Goal: Task Accomplishment & Management: Use online tool/utility

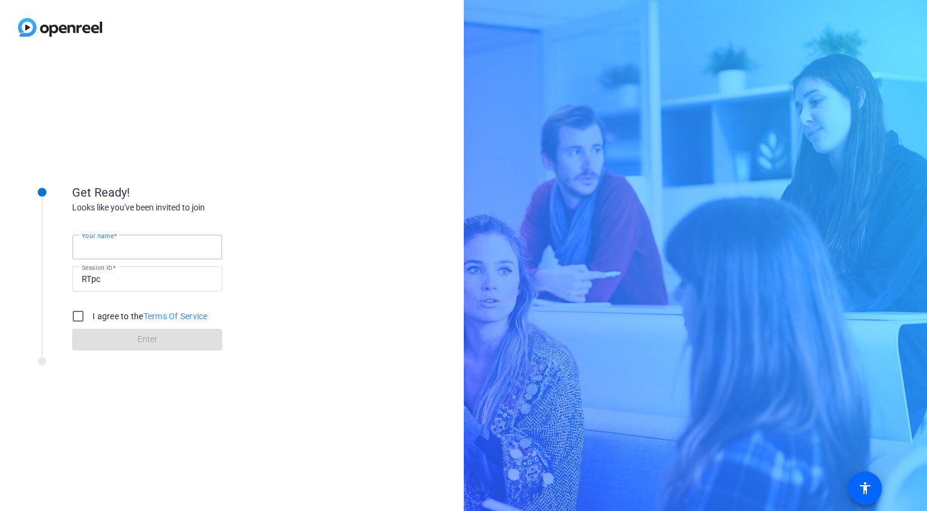
click at [166, 252] on input "Your name" at bounding box center [147, 247] width 131 height 14
type input "[PERSON_NAME]"
click at [83, 315] on input "I agree to the Terms Of Service" at bounding box center [78, 316] width 24 height 24
checkbox input "true"
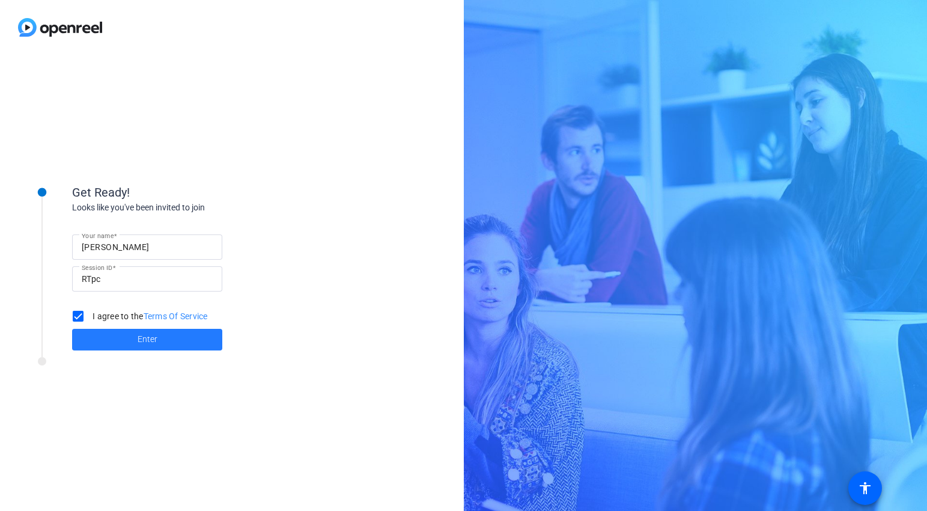
click at [122, 341] on span at bounding box center [147, 339] width 150 height 29
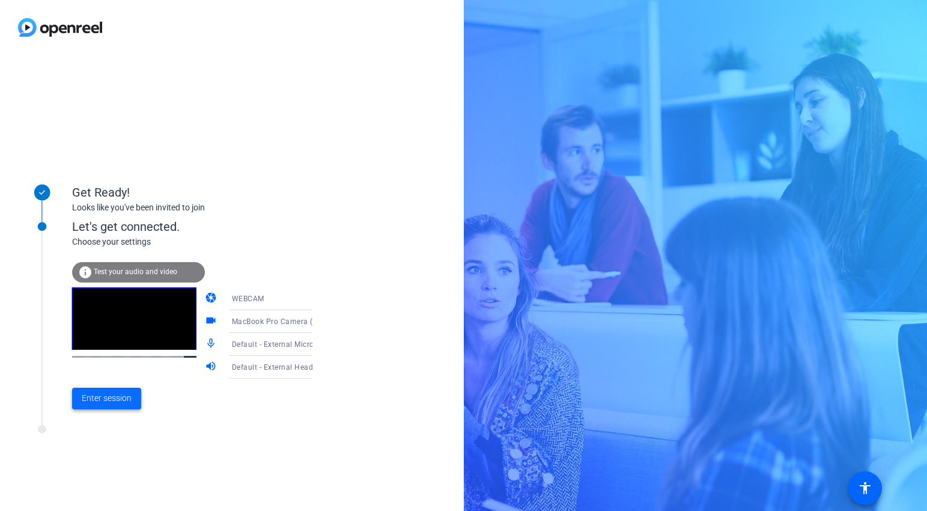
click at [127, 402] on span "Enter session" at bounding box center [107, 398] width 50 height 13
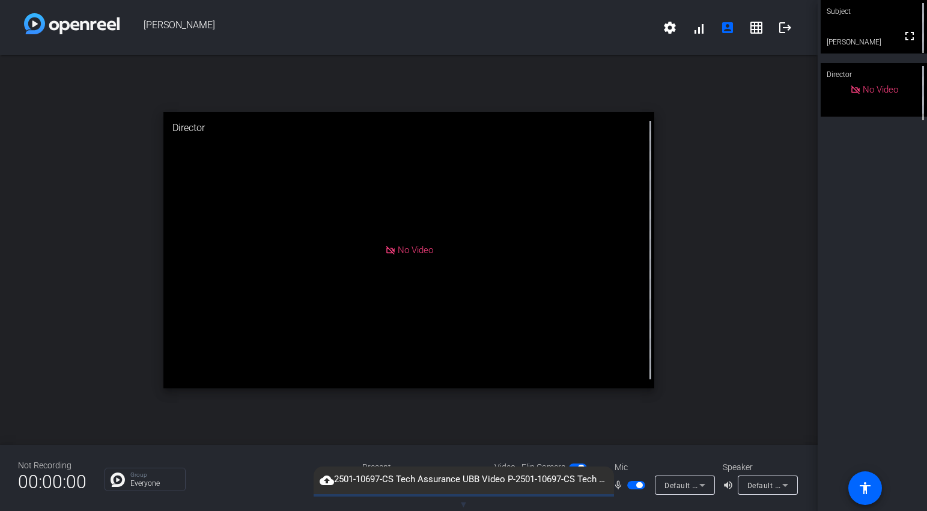
click at [466, 504] on span "▼" at bounding box center [463, 504] width 9 height 11
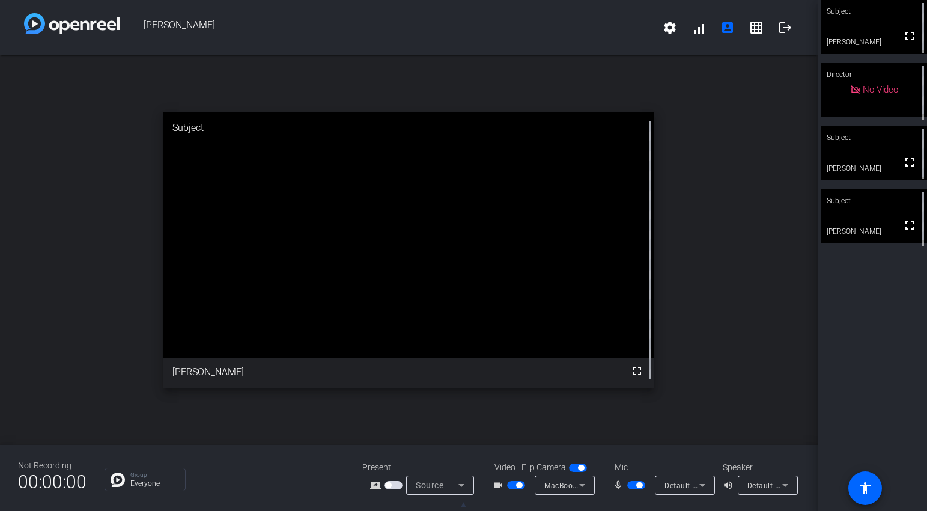
click at [880, 217] on video at bounding box center [874, 215] width 106 height 53
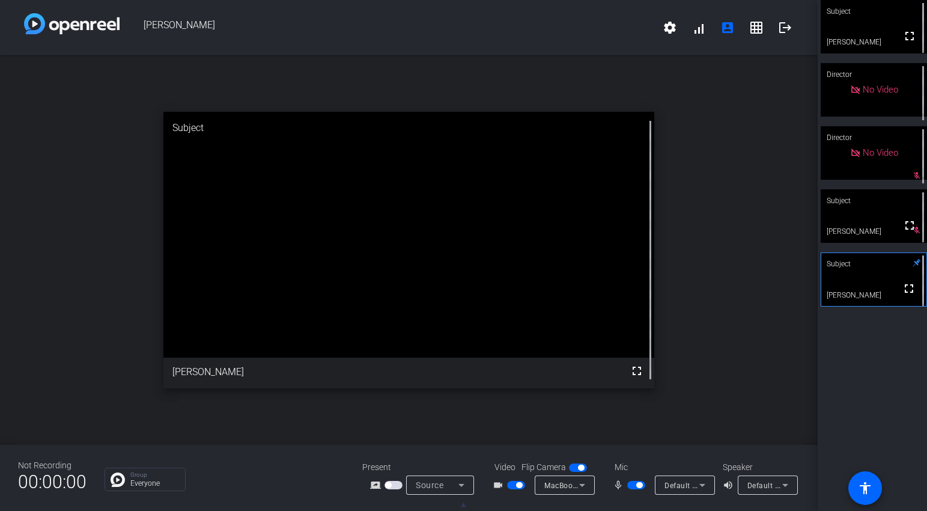
click at [513, 484] on span "button" at bounding box center [516, 485] width 18 height 8
click at [633, 487] on span "button" at bounding box center [636, 485] width 18 height 8
click at [639, 485] on span "button" at bounding box center [636, 485] width 18 height 8
click at [634, 485] on span "button" at bounding box center [636, 485] width 18 height 8
click at [639, 485] on span "button" at bounding box center [636, 485] width 18 height 8
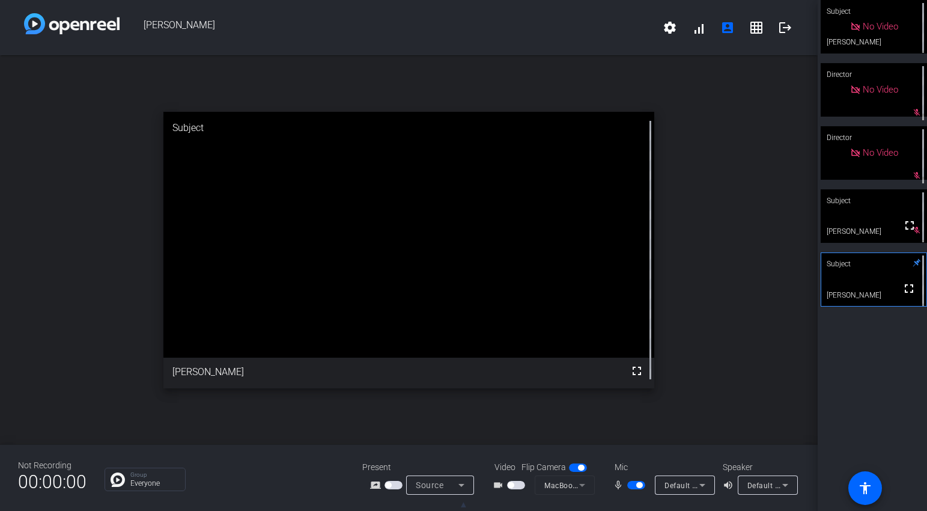
click at [633, 486] on span "button" at bounding box center [636, 485] width 18 height 8
click at [641, 483] on span "button" at bounding box center [636, 485] width 18 height 8
click at [635, 487] on span "button" at bounding box center [636, 485] width 18 height 8
click at [640, 483] on span "button" at bounding box center [636, 485] width 18 height 8
click at [635, 488] on span "button" at bounding box center [636, 485] width 18 height 8
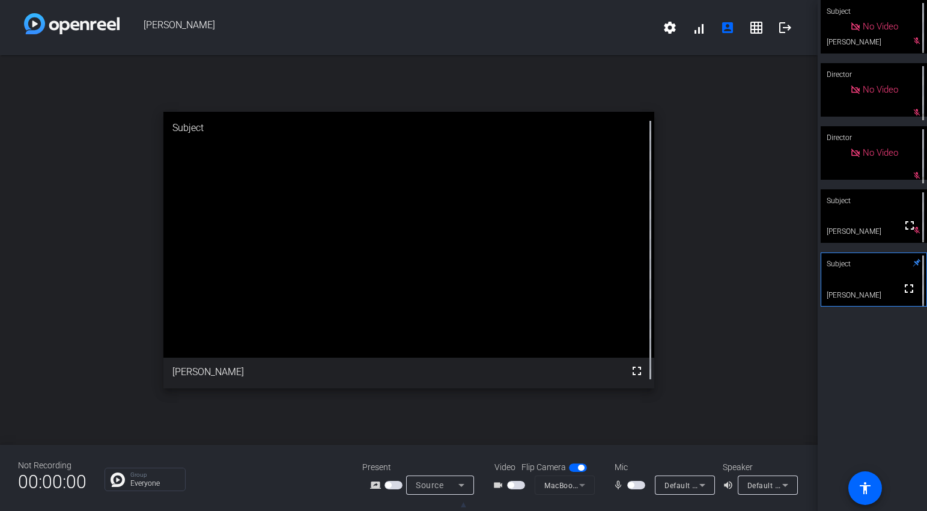
click at [640, 484] on span "button" at bounding box center [636, 485] width 18 height 8
click at [631, 485] on span "button" at bounding box center [636, 485] width 18 height 8
click at [638, 485] on span "button" at bounding box center [636, 485] width 18 height 8
click at [634, 483] on span "button" at bounding box center [636, 485] width 18 height 8
click at [640, 484] on span "button" at bounding box center [636, 485] width 18 height 8
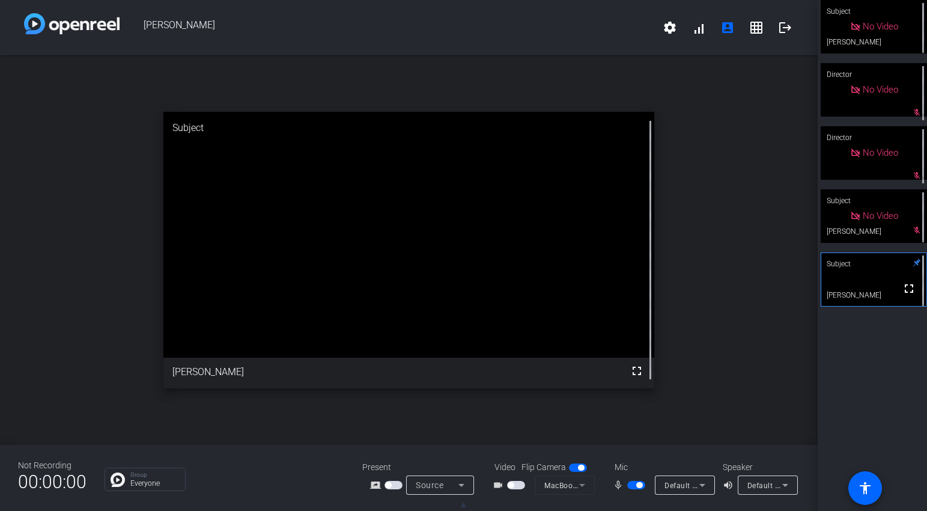
click at [631, 489] on mat-slide-toggle at bounding box center [637, 484] width 20 height 13
click at [633, 487] on span "button" at bounding box center [636, 485] width 18 height 8
click at [637, 485] on span "button" at bounding box center [636, 485] width 18 height 8
click at [634, 487] on span "button" at bounding box center [636, 485] width 18 height 8
click at [640, 483] on span "button" at bounding box center [636, 485] width 18 height 8
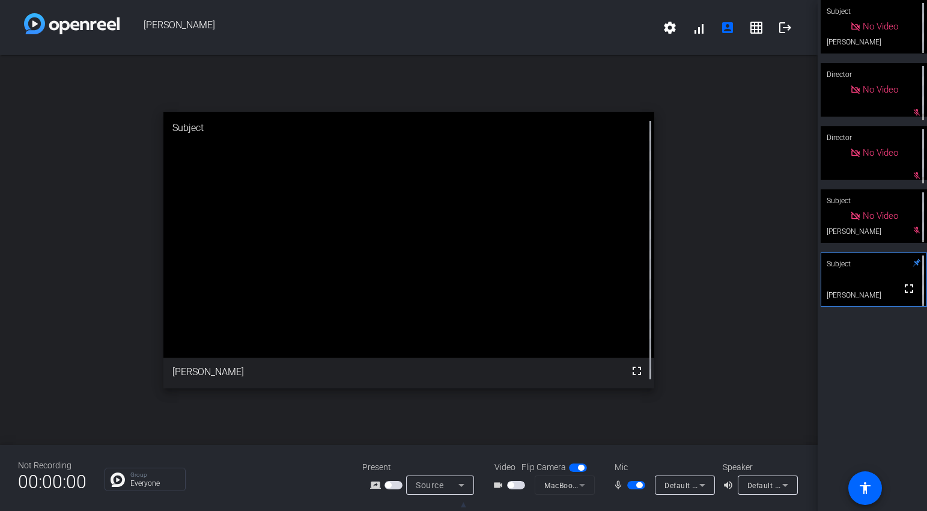
click at [637, 487] on span "button" at bounding box center [639, 485] width 6 height 6
click at [641, 481] on span "button" at bounding box center [636, 485] width 18 height 8
click at [633, 486] on span "button" at bounding box center [636, 485] width 18 height 8
click at [640, 485] on span "button" at bounding box center [636, 485] width 18 height 8
click at [632, 485] on span "button" at bounding box center [636, 485] width 18 height 8
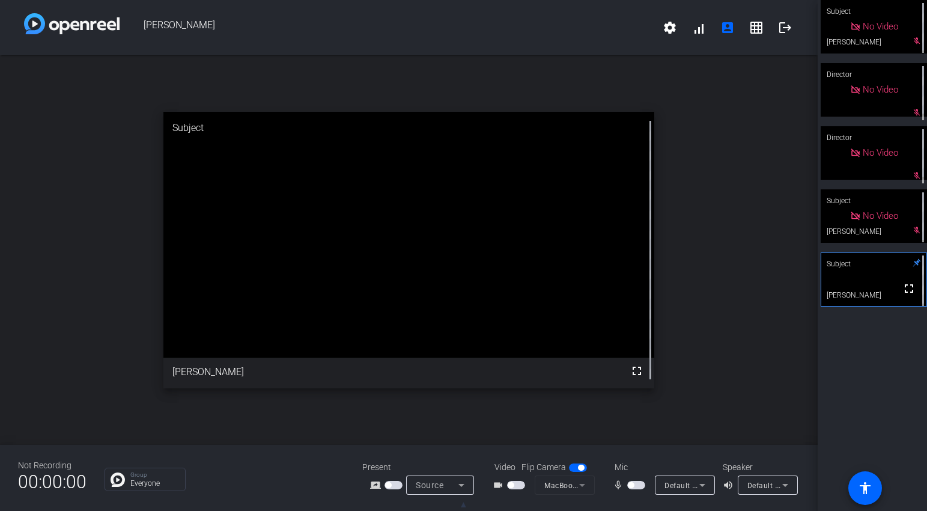
click at [642, 485] on span "button" at bounding box center [636, 485] width 18 height 8
click at [631, 486] on span "button" at bounding box center [636, 485] width 18 height 8
click at [638, 485] on span "button" at bounding box center [636, 485] width 18 height 8
click at [634, 484] on span "button" at bounding box center [636, 485] width 18 height 8
click at [640, 484] on span "button" at bounding box center [636, 485] width 18 height 8
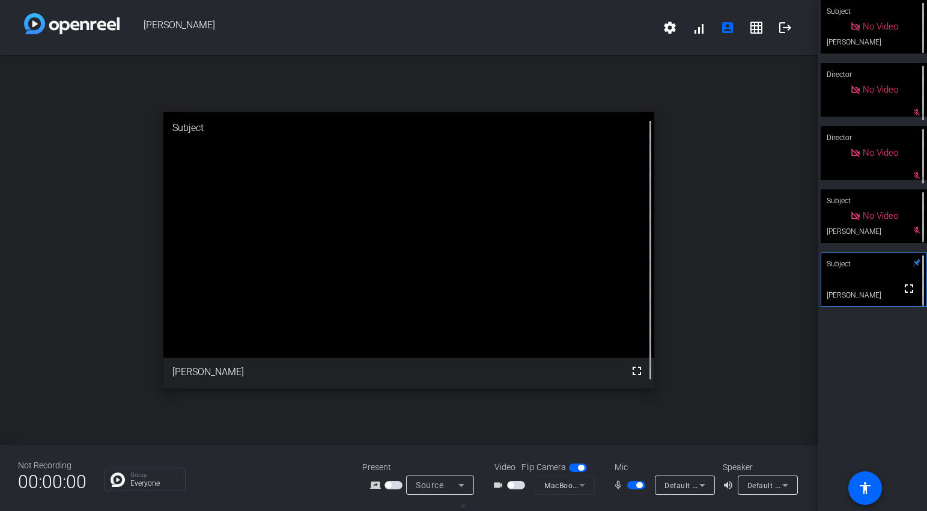
click at [633, 484] on span "button" at bounding box center [636, 485] width 18 height 8
click at [641, 487] on span "button" at bounding box center [636, 485] width 18 height 8
click at [522, 485] on span "button" at bounding box center [516, 485] width 18 height 8
